Goal: Information Seeking & Learning: Learn about a topic

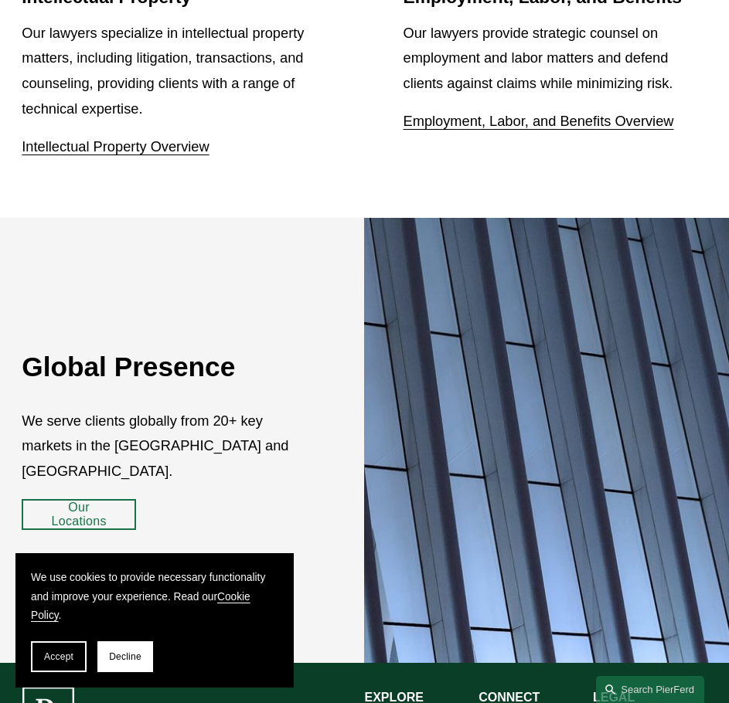
scroll to position [2247, 0]
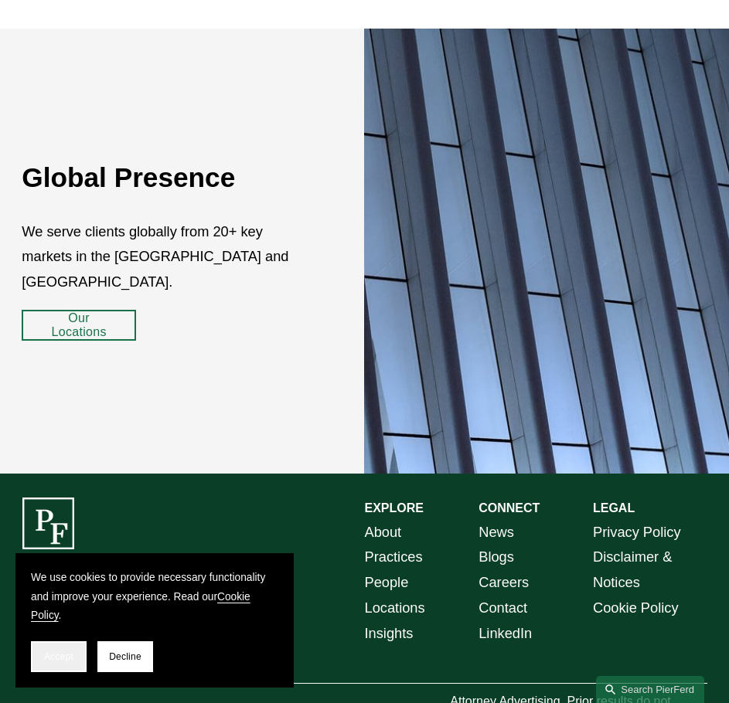
click at [67, 658] on span "Accept" at bounding box center [58, 656] width 29 height 11
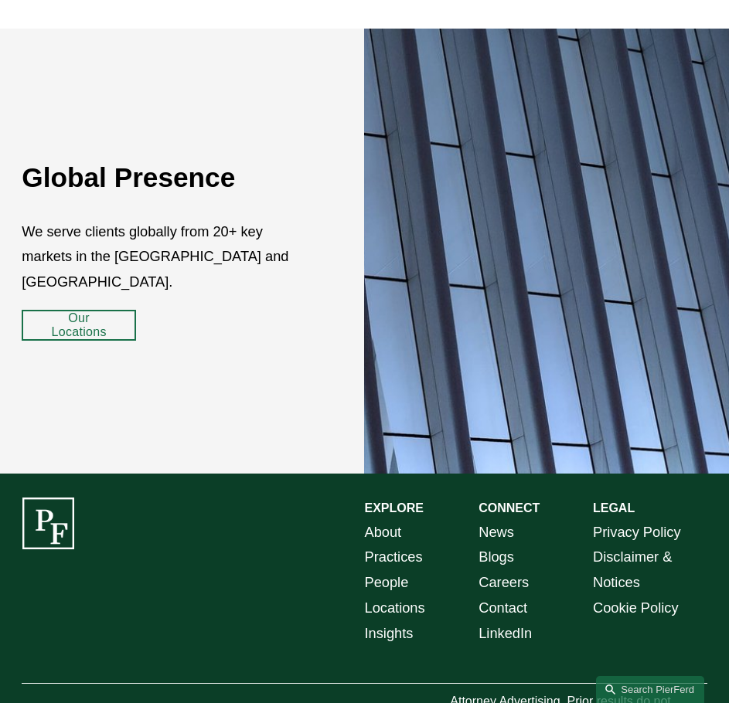
click at [667, 520] on link "Privacy Policy" at bounding box center [637, 532] width 88 height 25
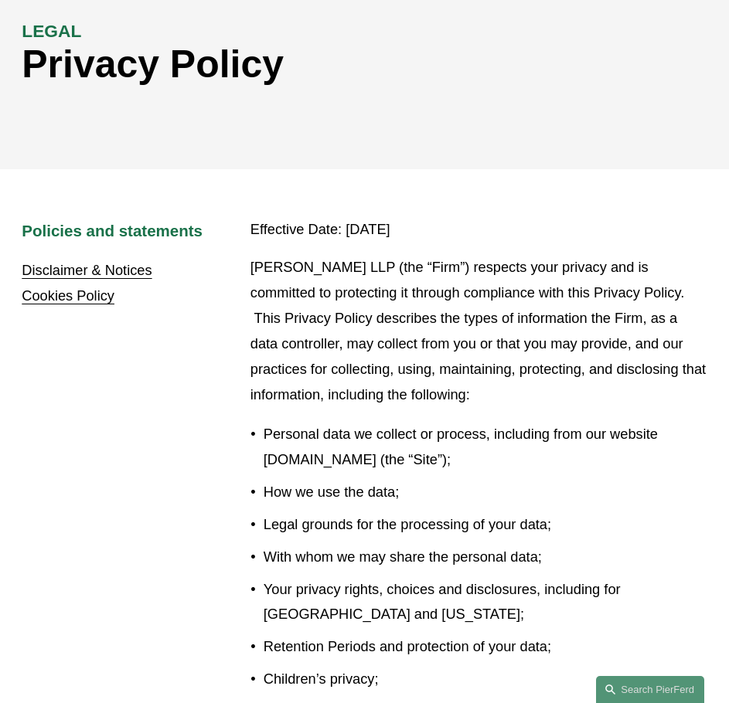
scroll to position [232, 0]
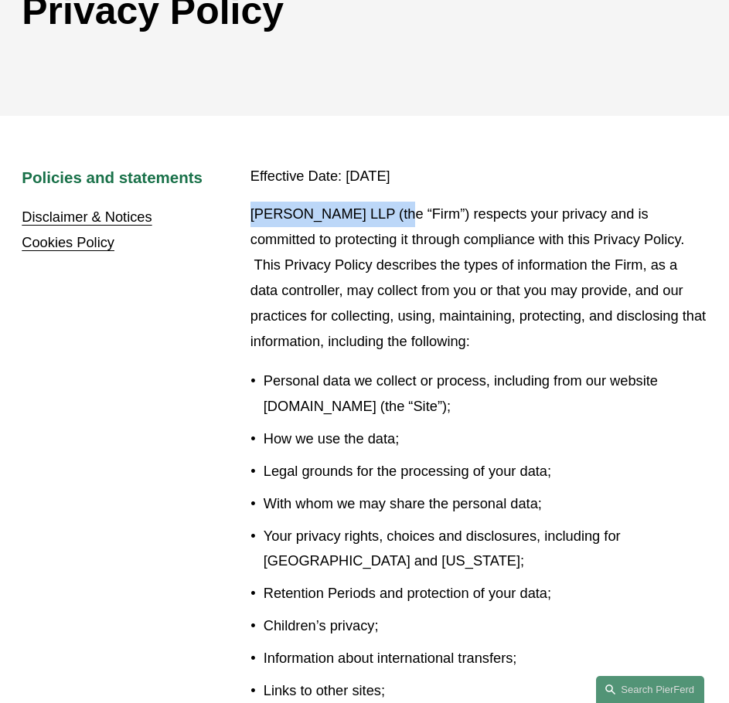
drag, startPoint x: 253, startPoint y: 217, endPoint x: 392, endPoint y: 219, distance: 139.8
click at [392, 219] on p "[PERSON_NAME] LLP (the “Firm”) respects your privacy and is committed to protec…" at bounding box center [478, 278] width 457 height 152
copy p "[PERSON_NAME] LLP"
